Goal: Find specific page/section: Find specific page/section

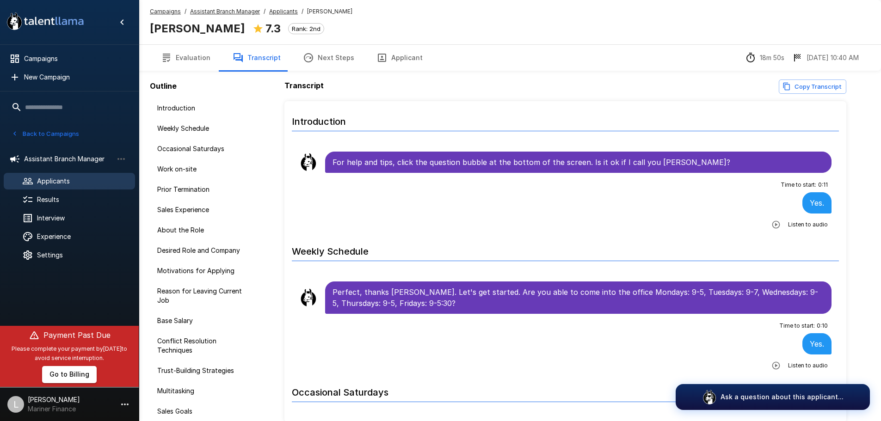
scroll to position [2035, 0]
click at [52, 56] on span "Campaigns" at bounding box center [76, 58] width 104 height 9
